Goal: Task Accomplishment & Management: Manage account settings

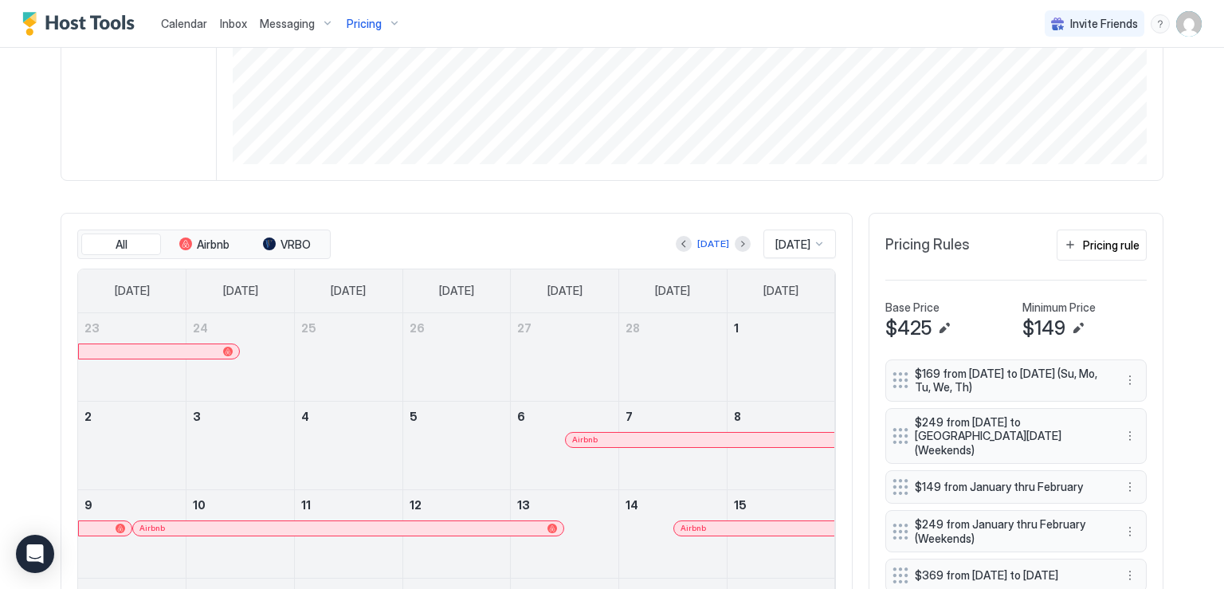
scroll to position [242, 0]
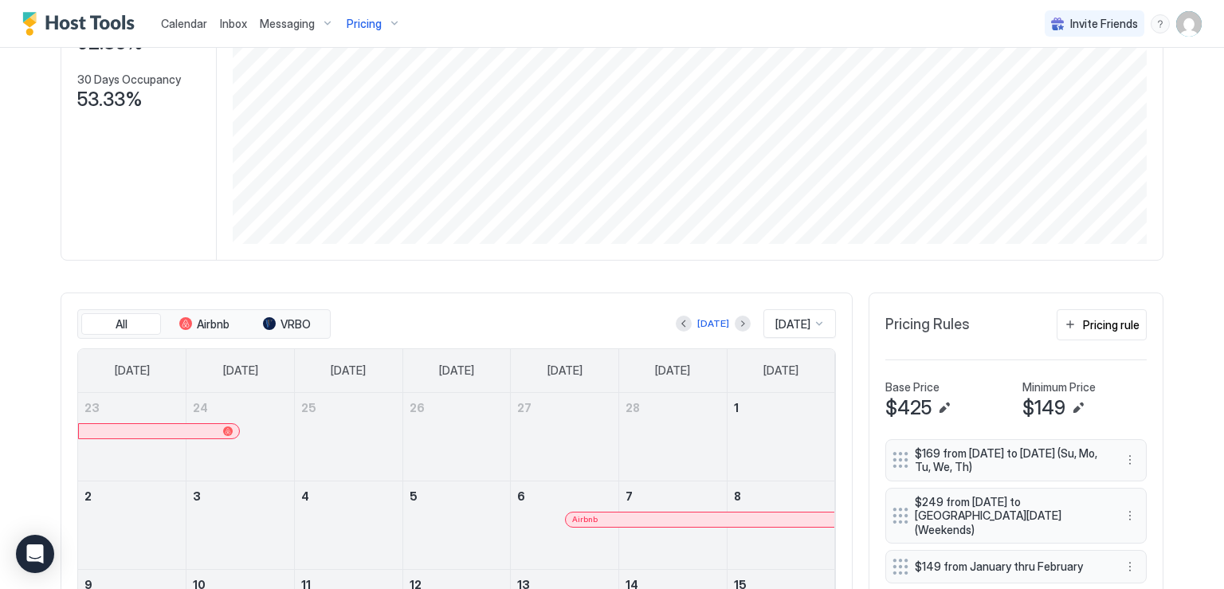
click at [177, 19] on span "Calendar" at bounding box center [184, 24] width 46 height 14
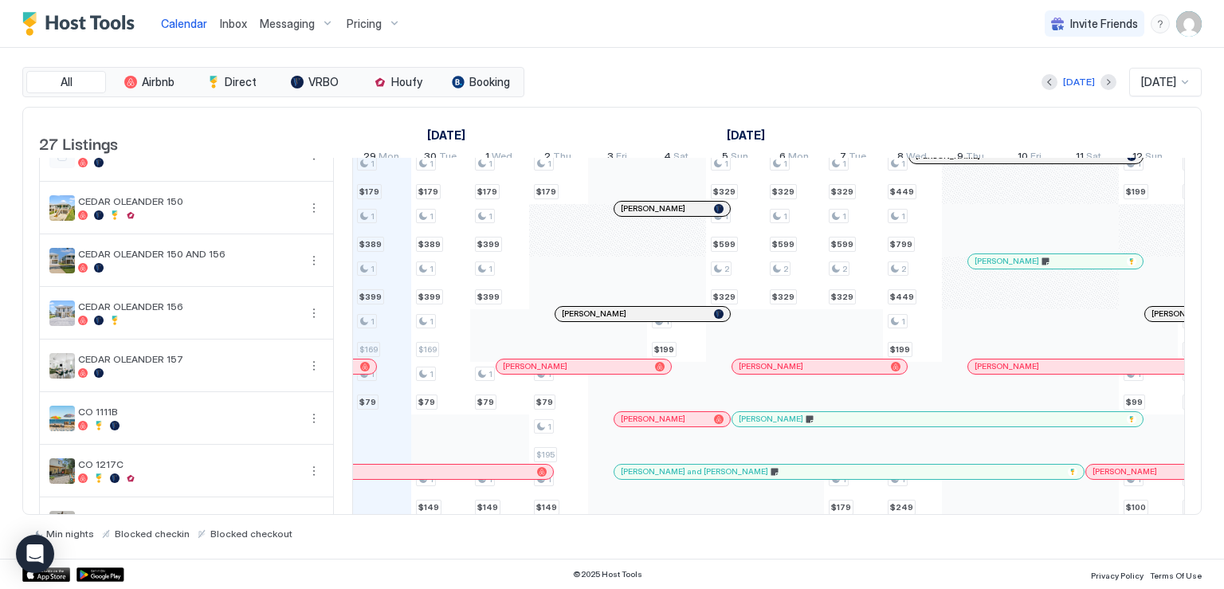
scroll to position [797, 0]
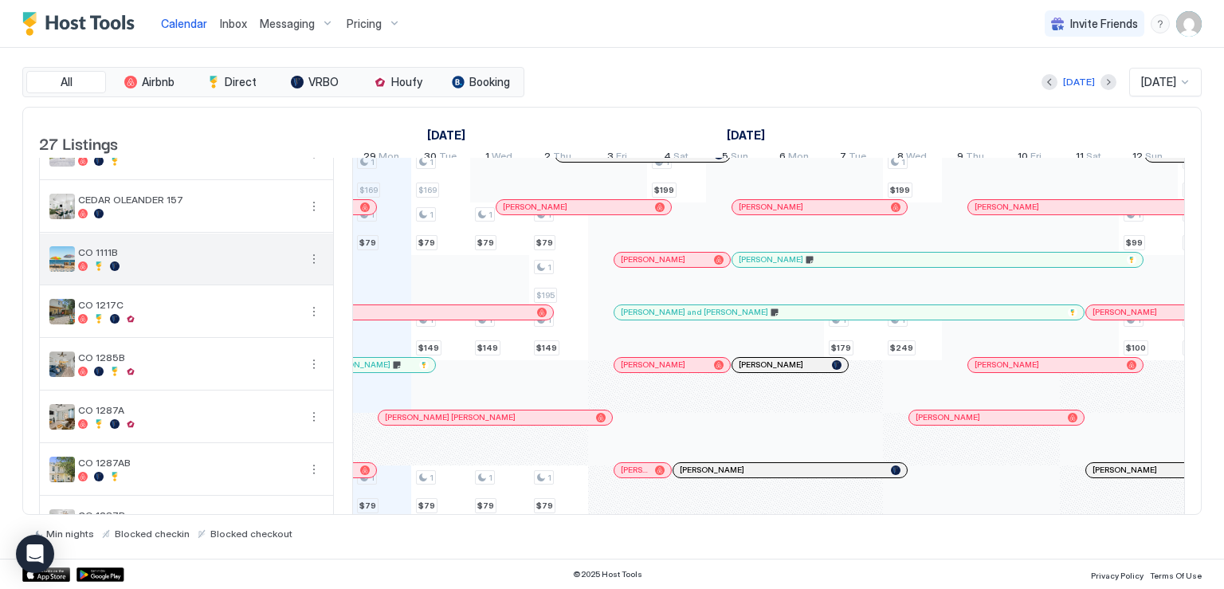
click at [310, 267] on button "More options" at bounding box center [313, 258] width 19 height 19
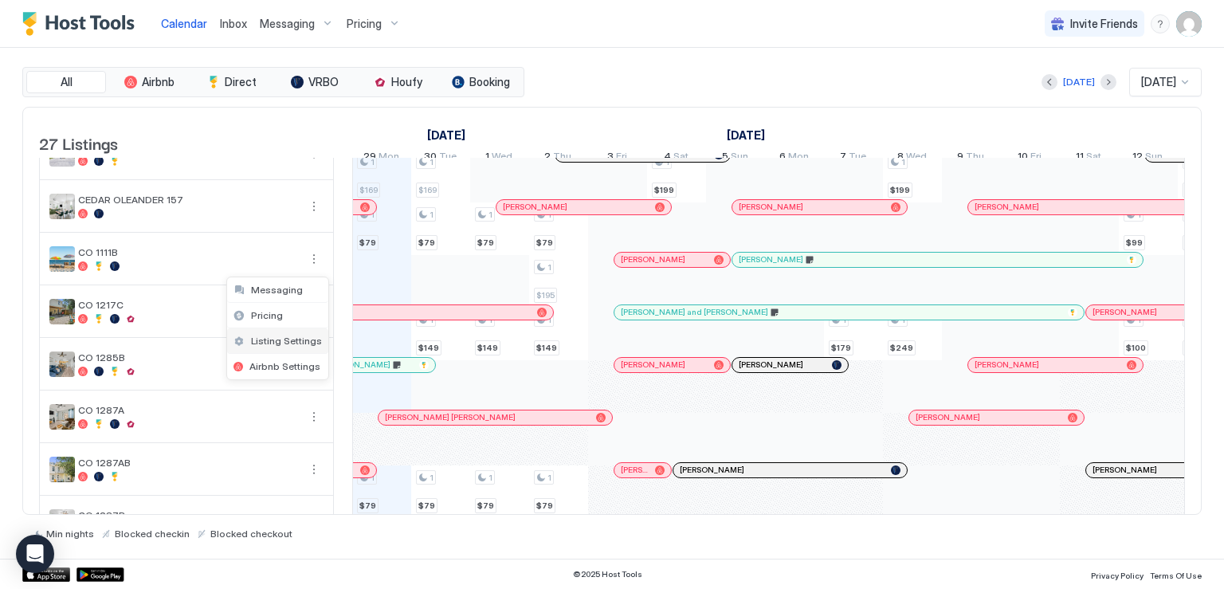
click at [292, 339] on span "Listing Settings" at bounding box center [286, 341] width 71 height 12
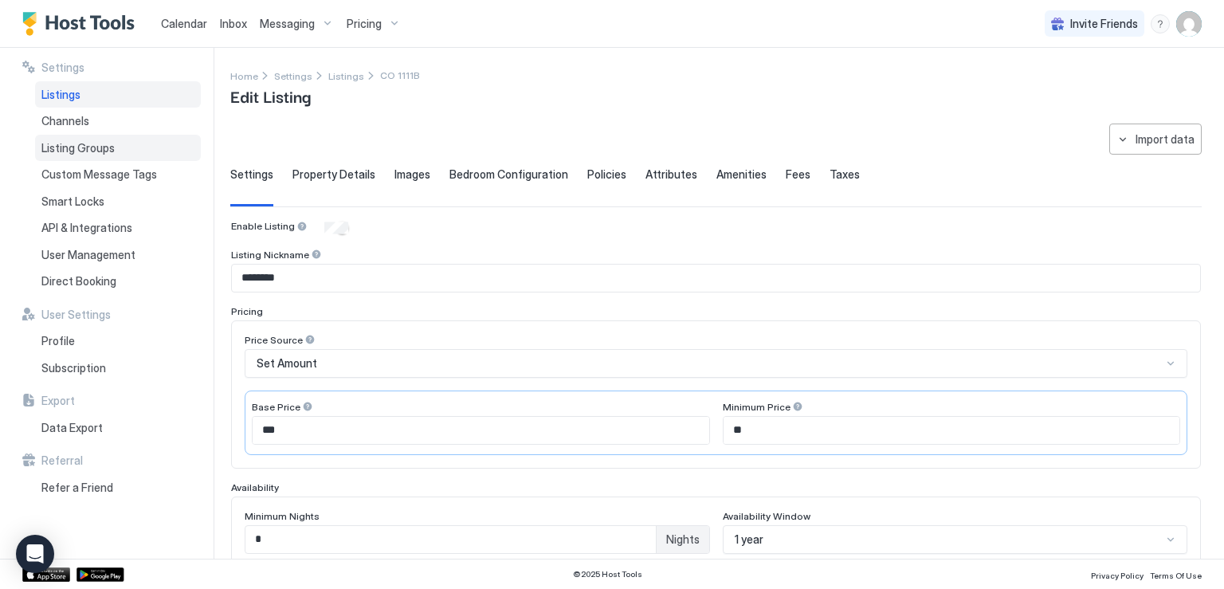
drag, startPoint x: 73, startPoint y: 96, endPoint x: 147, endPoint y: 154, distance: 93.7
click at [73, 96] on span "Listings" at bounding box center [60, 95] width 39 height 14
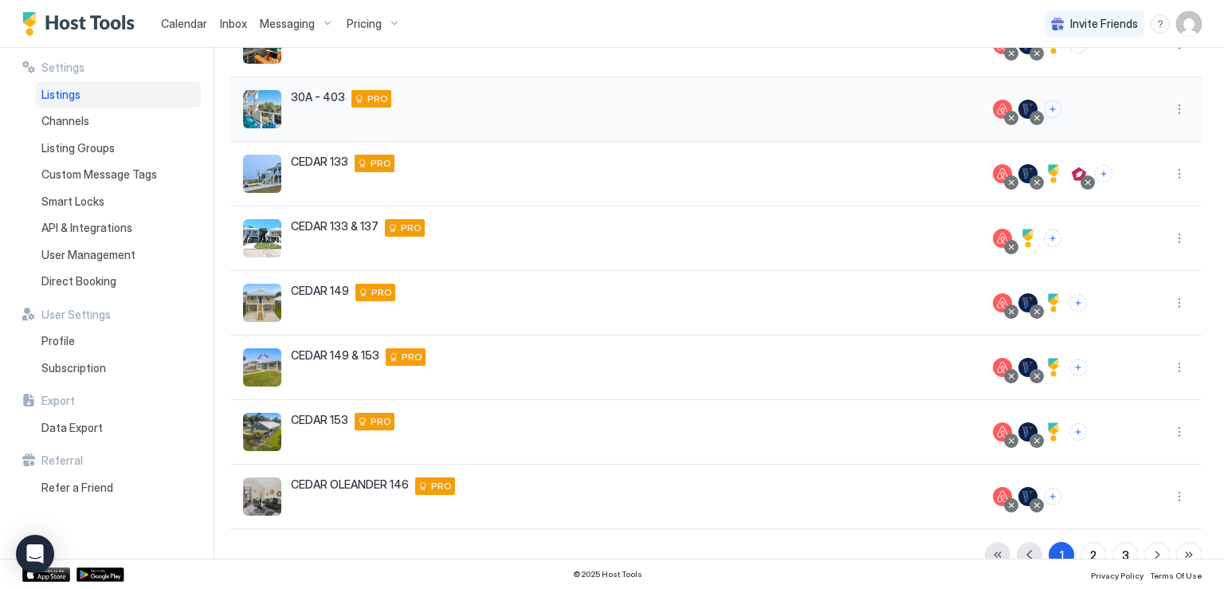
scroll to position [340, 0]
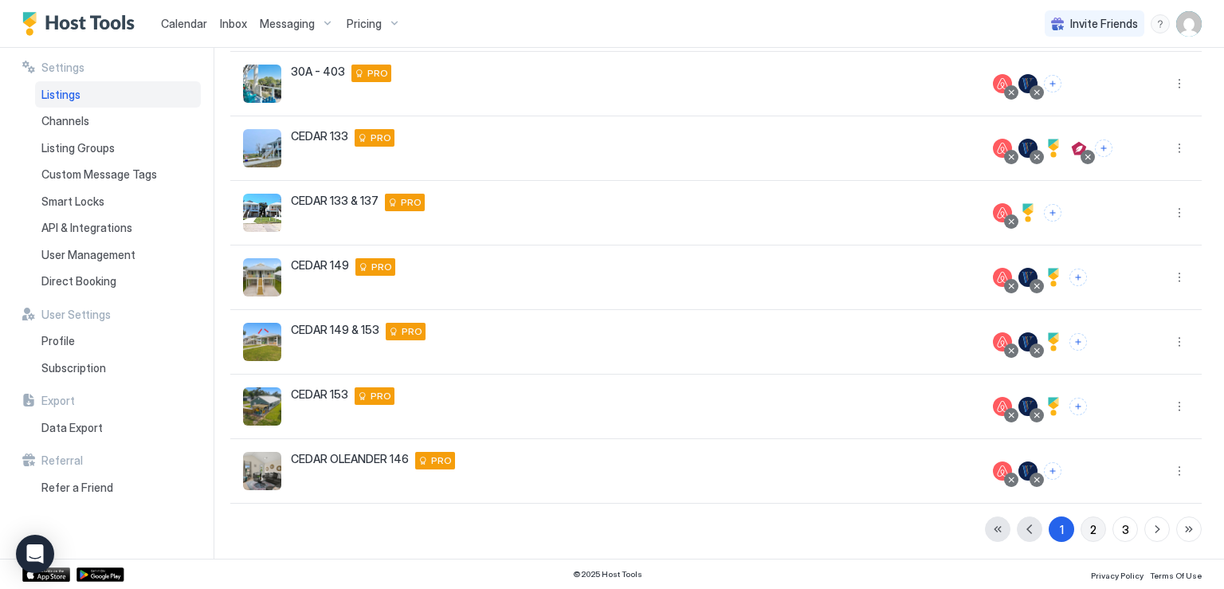
click at [1087, 528] on button "2" at bounding box center [1094, 529] width 26 height 26
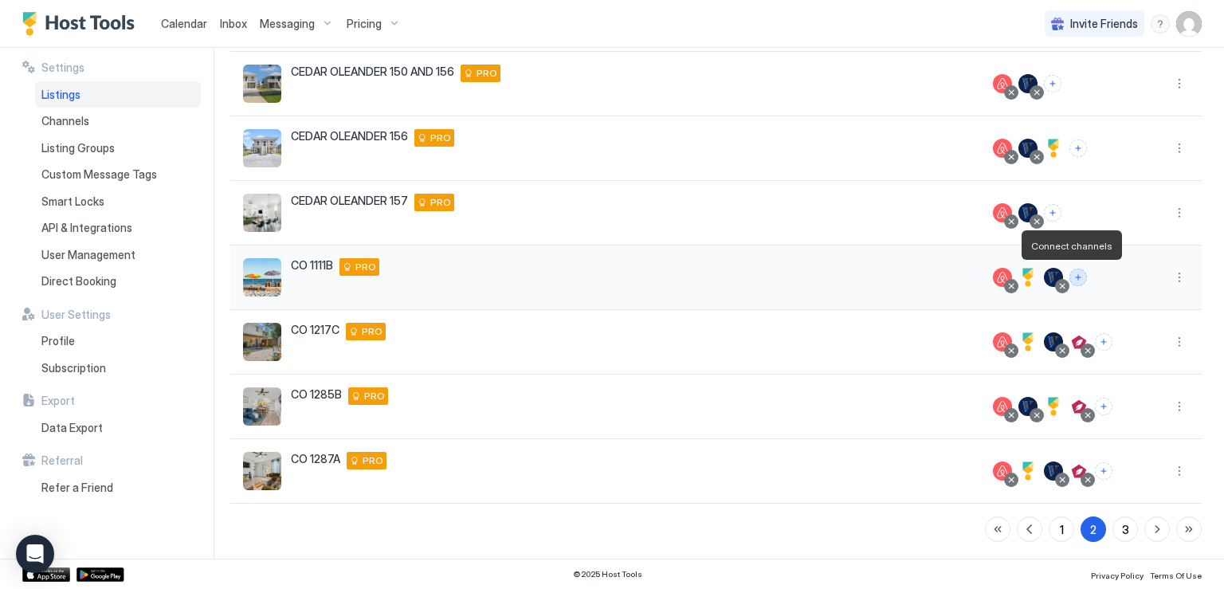
click at [1070, 277] on button "Connect channels" at bounding box center [1079, 278] width 18 height 18
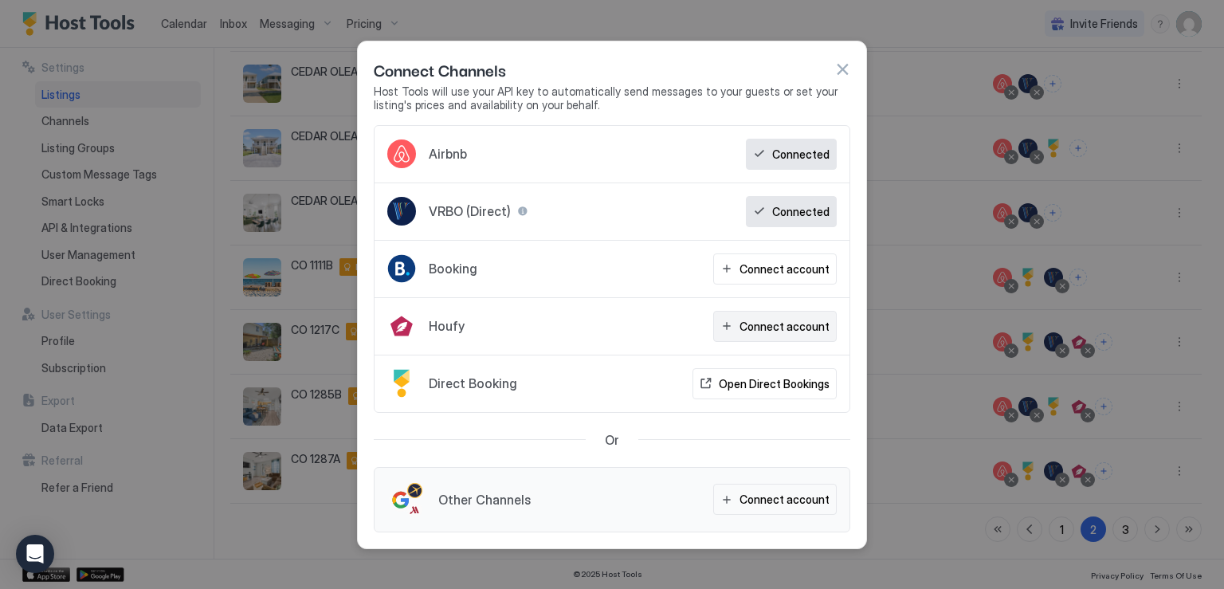
click at [733, 322] on button "Connect account" at bounding box center [775, 326] width 124 height 31
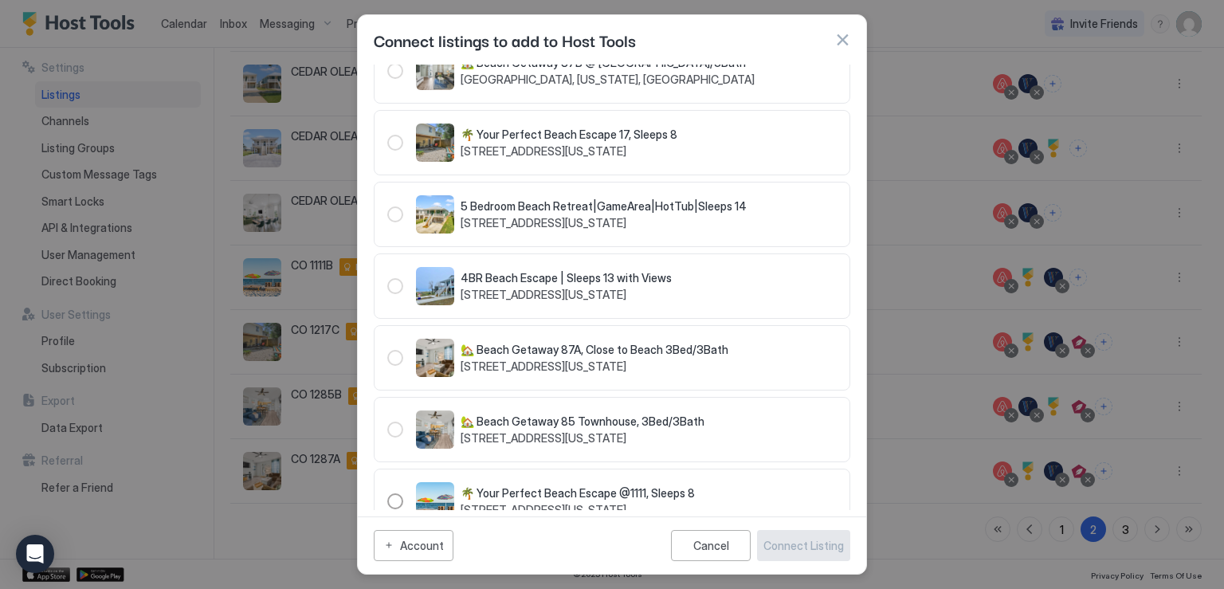
scroll to position [108, 0]
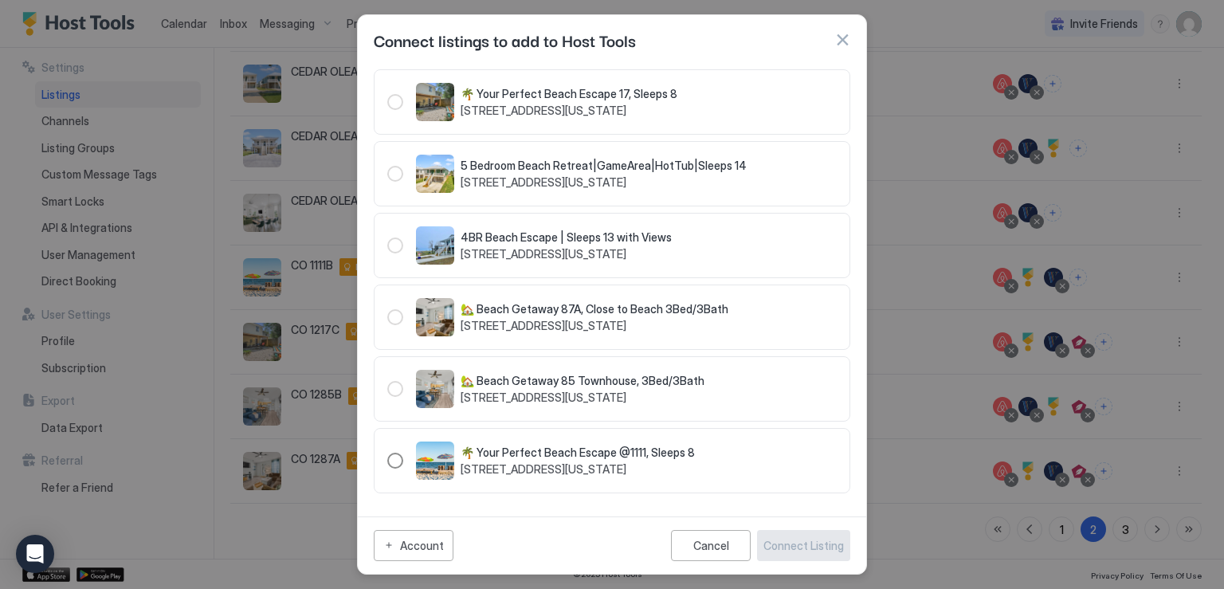
click at [395, 461] on div "247502" at bounding box center [395, 461] width 16 height 16
click at [805, 549] on div "Connect Listing" at bounding box center [804, 545] width 81 height 17
